Goal: Find specific page/section: Find specific page/section

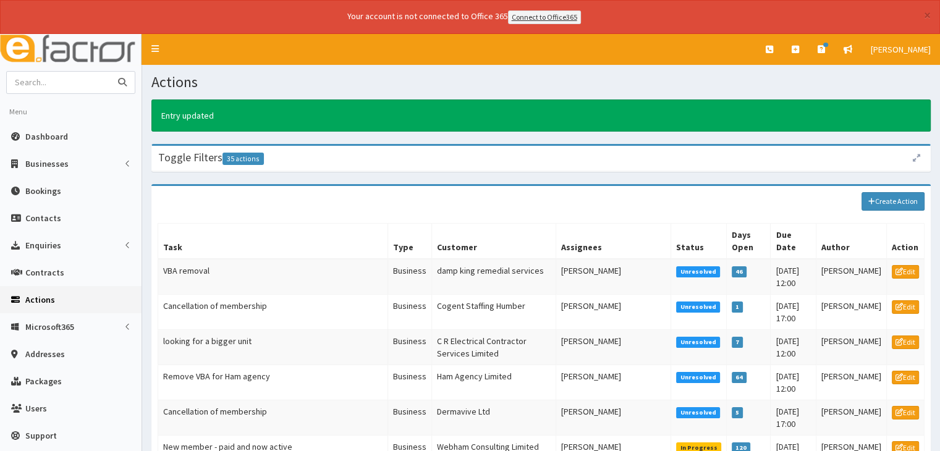
click at [91, 82] on input "text" at bounding box center [59, 83] width 104 height 22
type input "laceby"
click at [110, 72] on button "submit" at bounding box center [122, 83] width 25 height 22
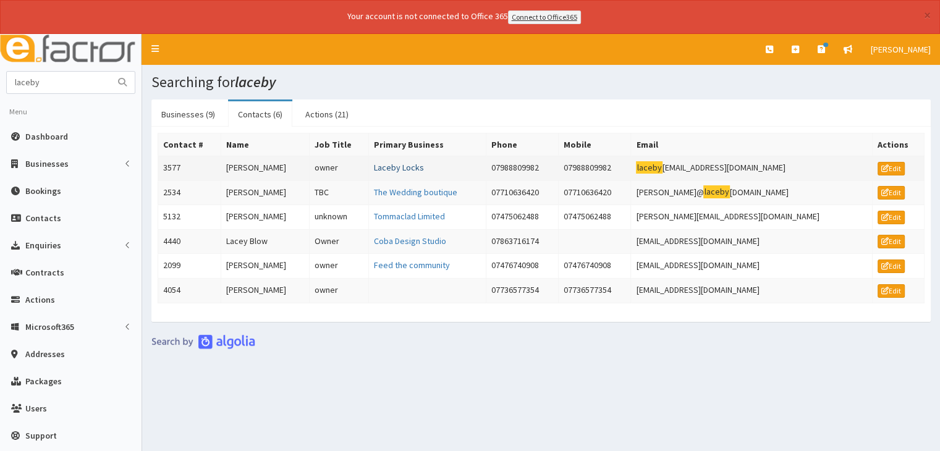
click at [414, 162] on link "Laceby Locks" at bounding box center [399, 167] width 50 height 11
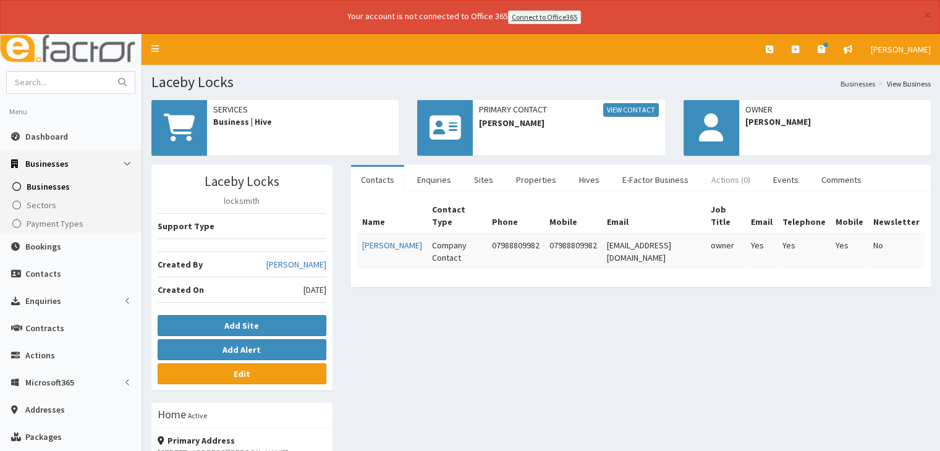
click at [723, 178] on link "Actions (0)" at bounding box center [730, 180] width 59 height 26
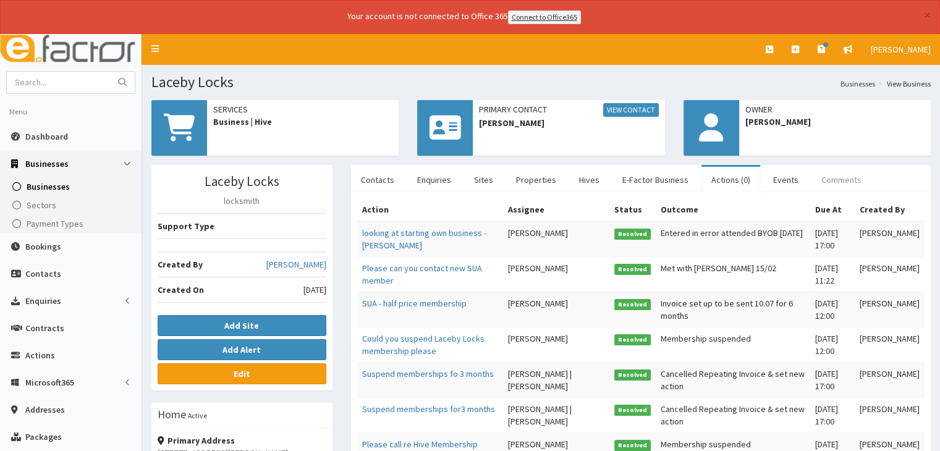
click at [816, 179] on link "Comments" at bounding box center [842, 180] width 60 height 26
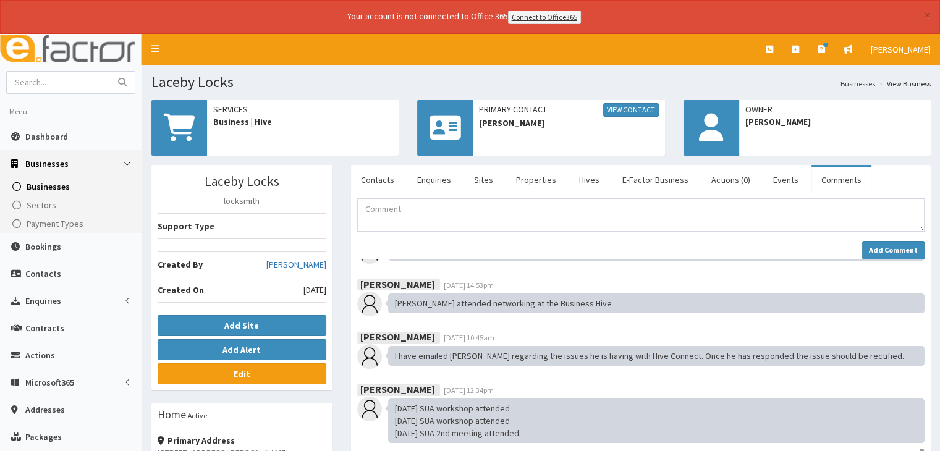
scroll to position [237, 0]
